Goal: Task Accomplishment & Management: Manage account settings

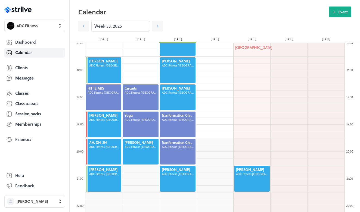
scroll to position [652, 260]
click at [24, 13] on div ".st0{fill:#006BFF;} .st1{fill:#0A121C;} .st2{fill:url(#SVGID_1_);} .st3{fill:ur…" at bounding box center [34, 106] width 69 height 212
click at [29, 9] on icon at bounding box center [30, 10] width 4 height 4
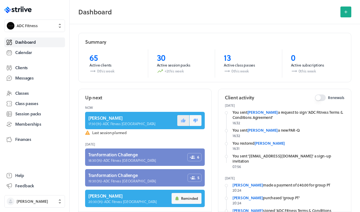
click at [182, 117] on button at bounding box center [183, 120] width 12 height 11
click at [31, 53] on span "Calendar" at bounding box center [23, 53] width 17 height 6
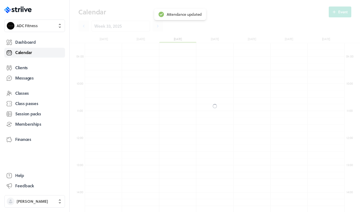
scroll to position [652, 260]
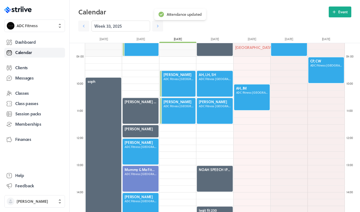
click at [28, 13] on div ".st0{fill:#006BFF;} .st1{fill:#0A121C;} .st2{fill:url(#SVGID_1_);} .st3{fill:ur…" at bounding box center [34, 106] width 69 height 212
click at [29, 7] on icon ".st0{fill:#006BFF;} .st1{fill:#0A121C;} .st2{fill:url(#SVGID_1_);} .st3{fill:ur…" at bounding box center [17, 10] width 27 height 7
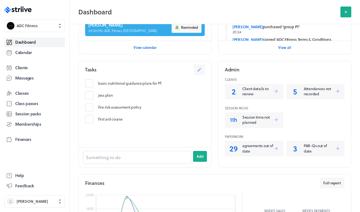
scroll to position [176, 0]
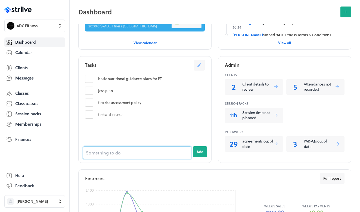
click at [117, 157] on input at bounding box center [137, 153] width 108 height 13
type input "[PERSON_NAME] - private hire"
click at [200, 151] on button "Add" at bounding box center [200, 152] width 14 height 11
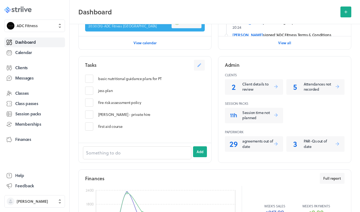
click at [20, 9] on icon ".st0{fill:#006BFF;} .st1{fill:#0A121C;} .st2{fill:url(#SVGID_1_);} .st3{fill:ur…" at bounding box center [17, 10] width 27 height 7
click at [34, 50] on link "Calendar" at bounding box center [34, 53] width 61 height 10
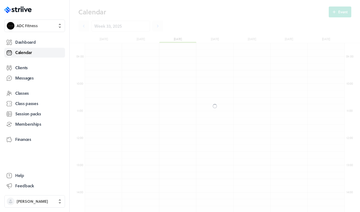
scroll to position [652, 260]
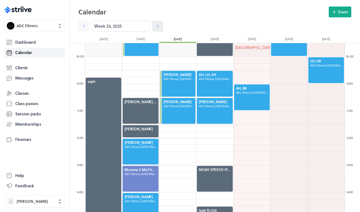
click at [156, 26] on icon at bounding box center [157, 25] width 5 height 5
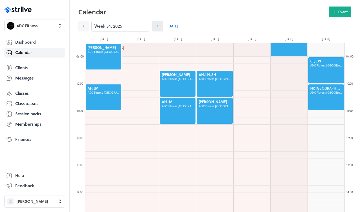
click at [156, 26] on icon at bounding box center [157, 25] width 5 height 5
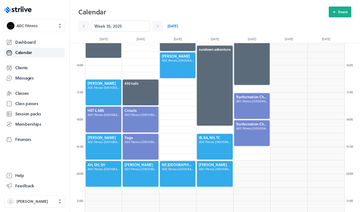
scroll to position [412, 0]
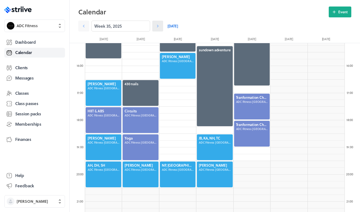
click at [157, 29] on icon at bounding box center [157, 25] width 5 height 5
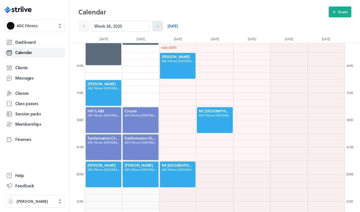
click at [157, 27] on icon at bounding box center [157, 25] width 5 height 5
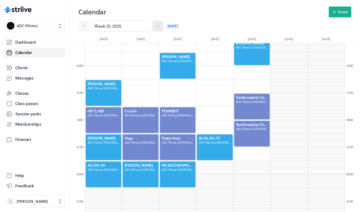
click at [157, 27] on icon at bounding box center [158, 26] width 2 height 3
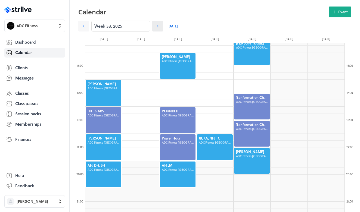
click at [157, 27] on icon at bounding box center [158, 26] width 2 height 3
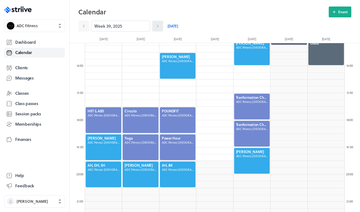
click at [159, 27] on icon at bounding box center [157, 25] width 5 height 5
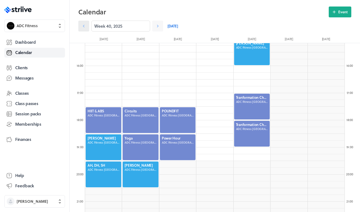
click at [83, 27] on icon at bounding box center [84, 26] width 2 height 3
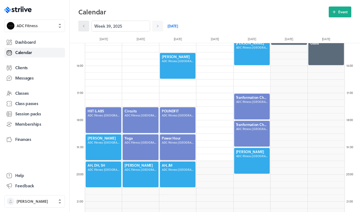
click at [84, 26] on icon at bounding box center [84, 26] width 2 height 3
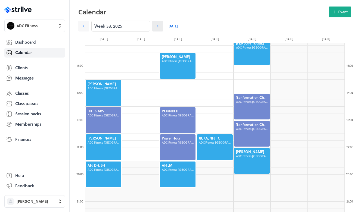
click at [158, 24] on icon at bounding box center [157, 25] width 5 height 5
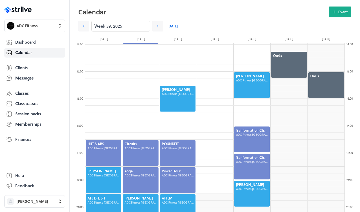
scroll to position [382, 0]
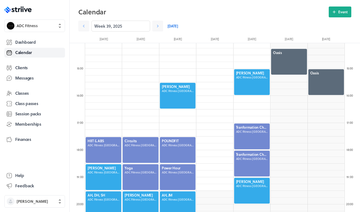
click at [90, 27] on div "Week 39, 2025" at bounding box center [120, 26] width 85 height 11
click at [88, 27] on link at bounding box center [83, 26] width 11 height 11
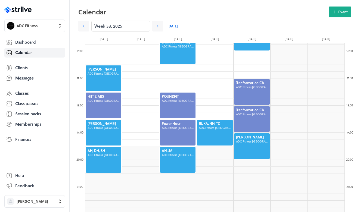
scroll to position [424, 0]
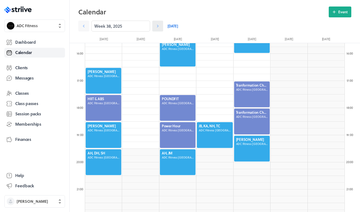
click at [158, 28] on icon at bounding box center [157, 25] width 5 height 5
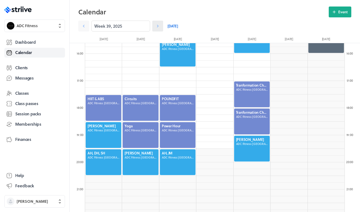
click at [159, 26] on icon at bounding box center [157, 25] width 5 height 5
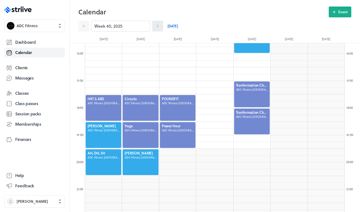
click at [160, 26] on link at bounding box center [157, 26] width 11 height 11
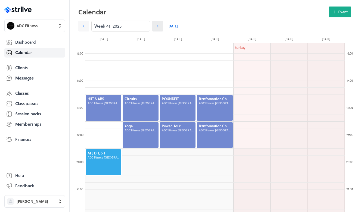
click at [160, 26] on link at bounding box center [157, 26] width 11 height 11
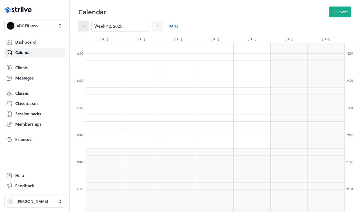
click at [80, 28] on link at bounding box center [83, 26] width 11 height 11
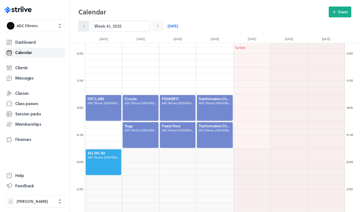
click at [83, 28] on icon at bounding box center [83, 25] width 5 height 5
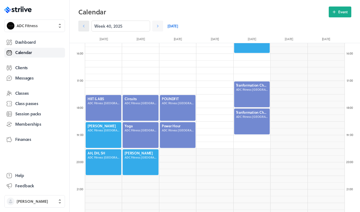
click at [83, 28] on icon at bounding box center [83, 25] width 5 height 5
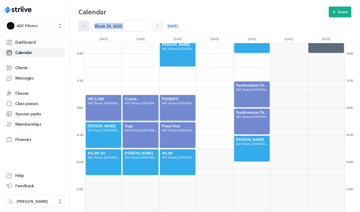
click at [83, 27] on icon at bounding box center [83, 25] width 5 height 5
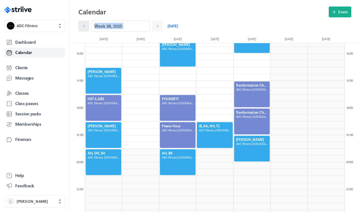
click at [83, 27] on icon at bounding box center [83, 25] width 5 height 5
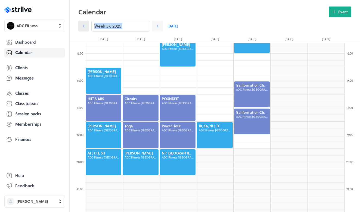
click at [83, 27] on icon at bounding box center [83, 25] width 5 height 5
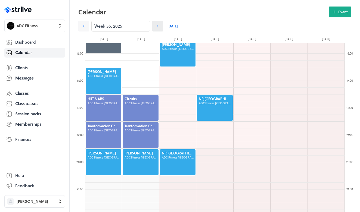
click at [155, 27] on icon at bounding box center [157, 25] width 5 height 5
